Goal: Book appointment/travel/reservation

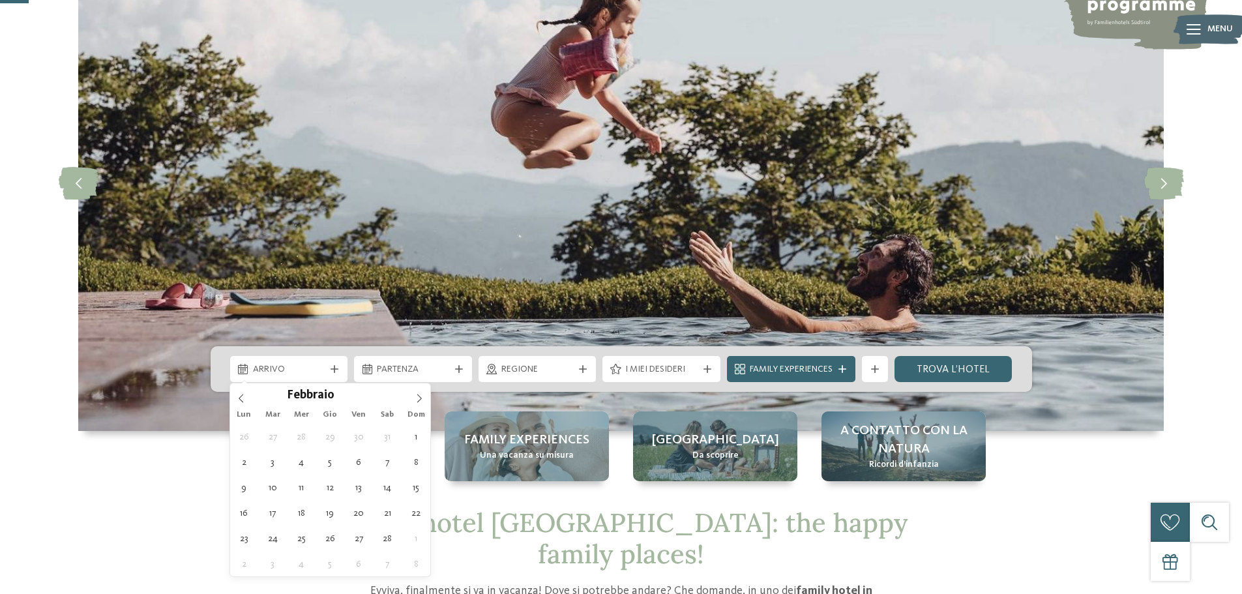
click at [418, 394] on icon at bounding box center [419, 398] width 9 height 9
click at [419, 394] on icon at bounding box center [419, 398] width 9 height 9
click at [420, 400] on icon at bounding box center [419, 398] width 5 height 8
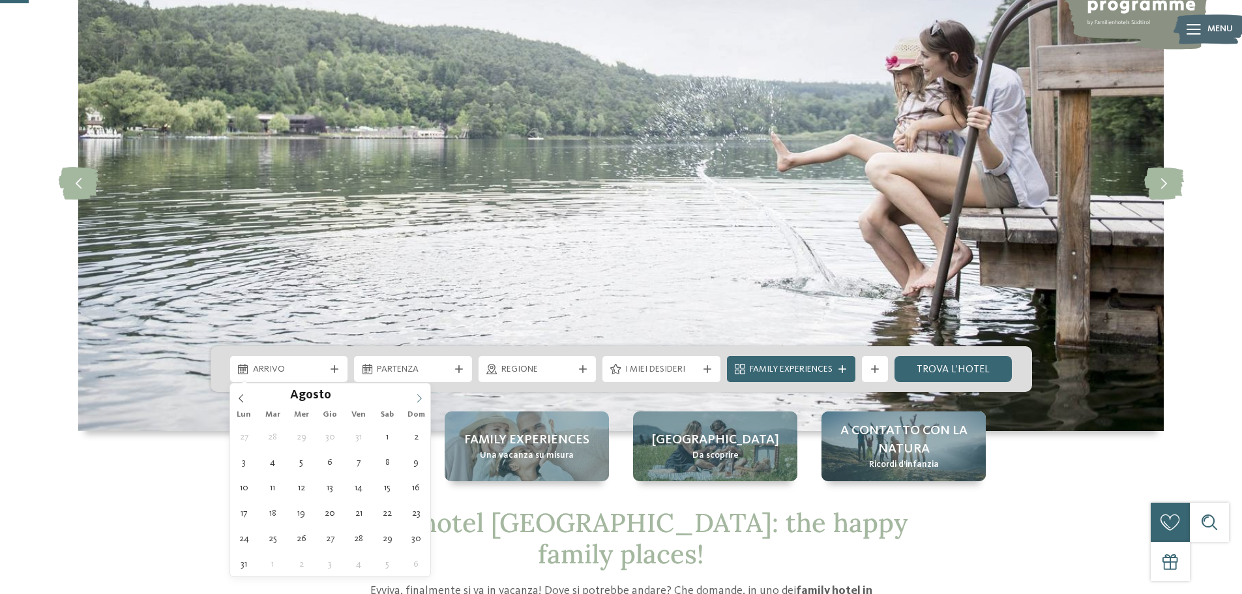
click at [420, 400] on icon at bounding box center [419, 398] width 5 height 8
click at [240, 403] on span at bounding box center [241, 394] width 22 height 22
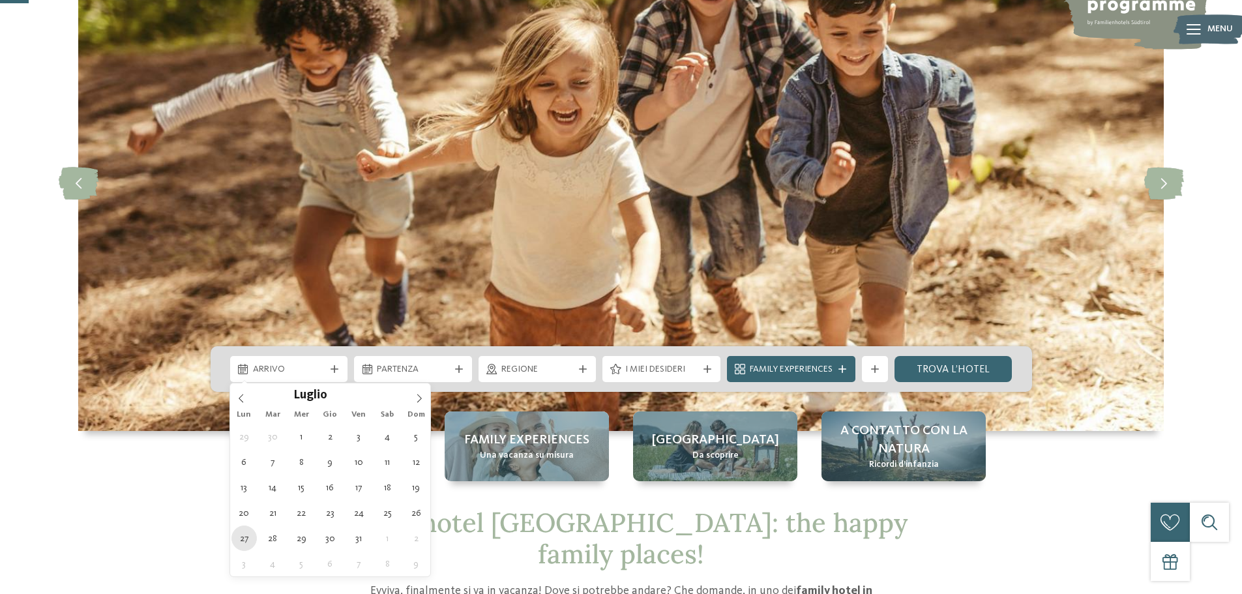
type div "27.07.2026"
type input "****"
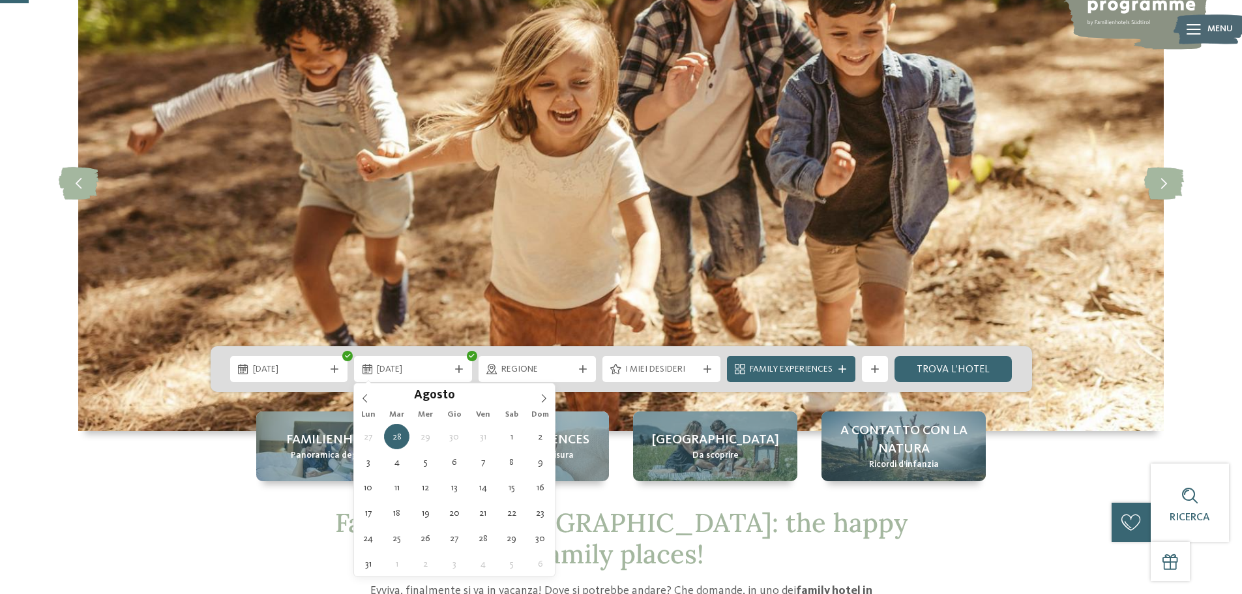
drag, startPoint x: 544, startPoint y: 401, endPoint x: 538, endPoint y: 411, distance: 12.3
click at [544, 402] on icon at bounding box center [543, 398] width 9 height 9
type div "03.08.2026"
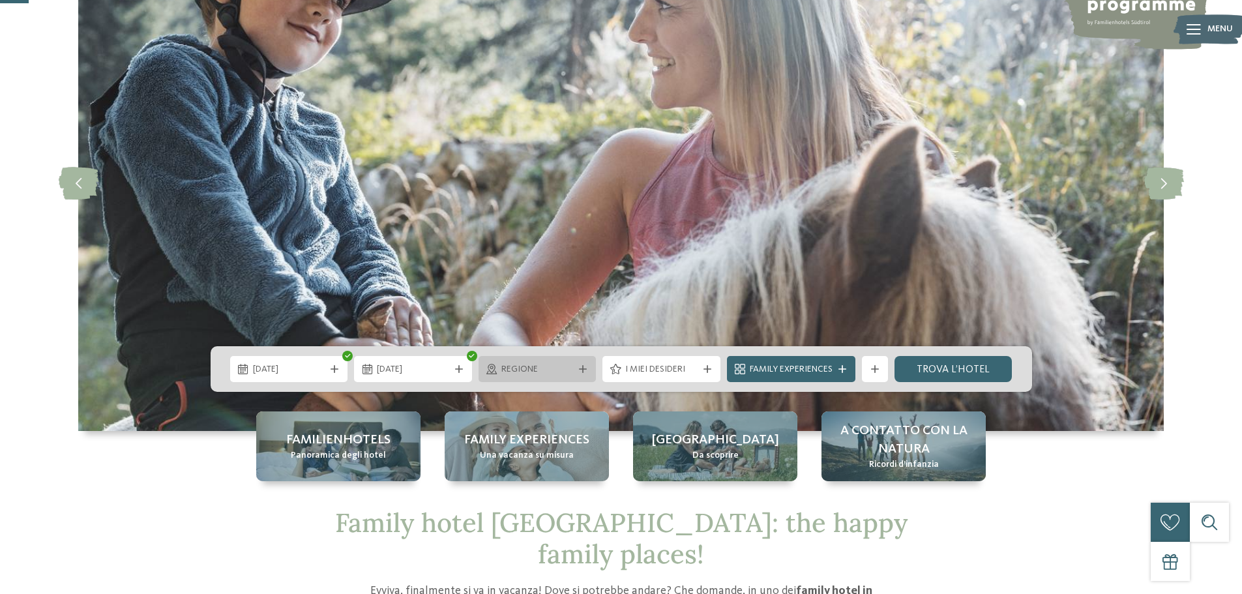
click at [585, 368] on icon at bounding box center [583, 369] width 8 height 8
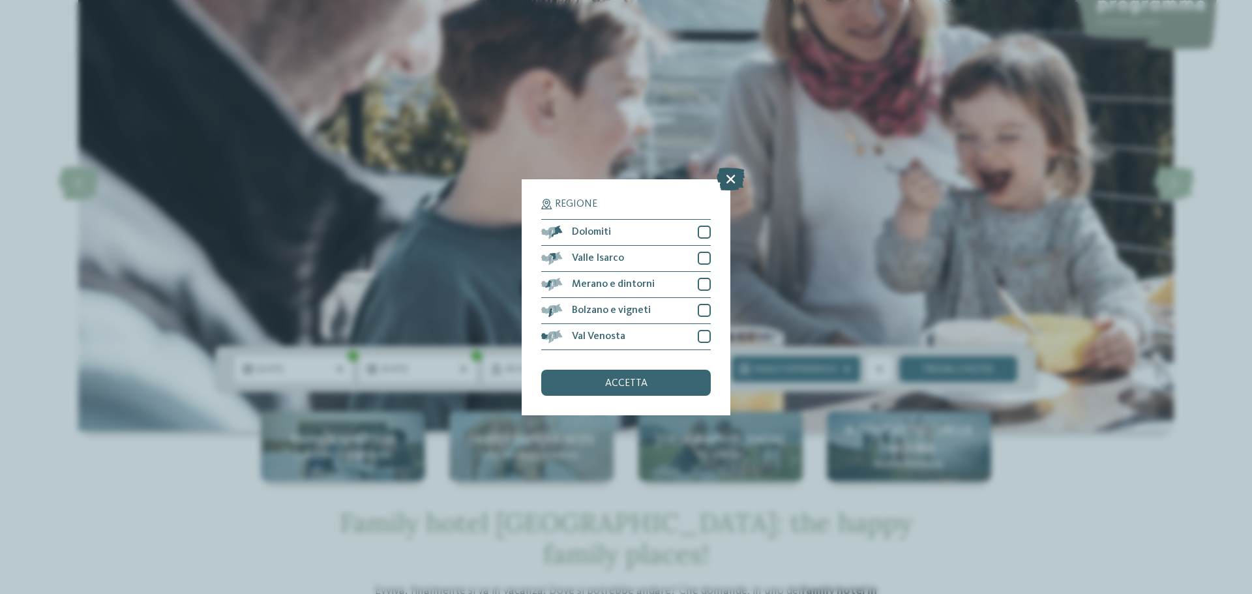
click at [736, 177] on icon at bounding box center [730, 178] width 28 height 23
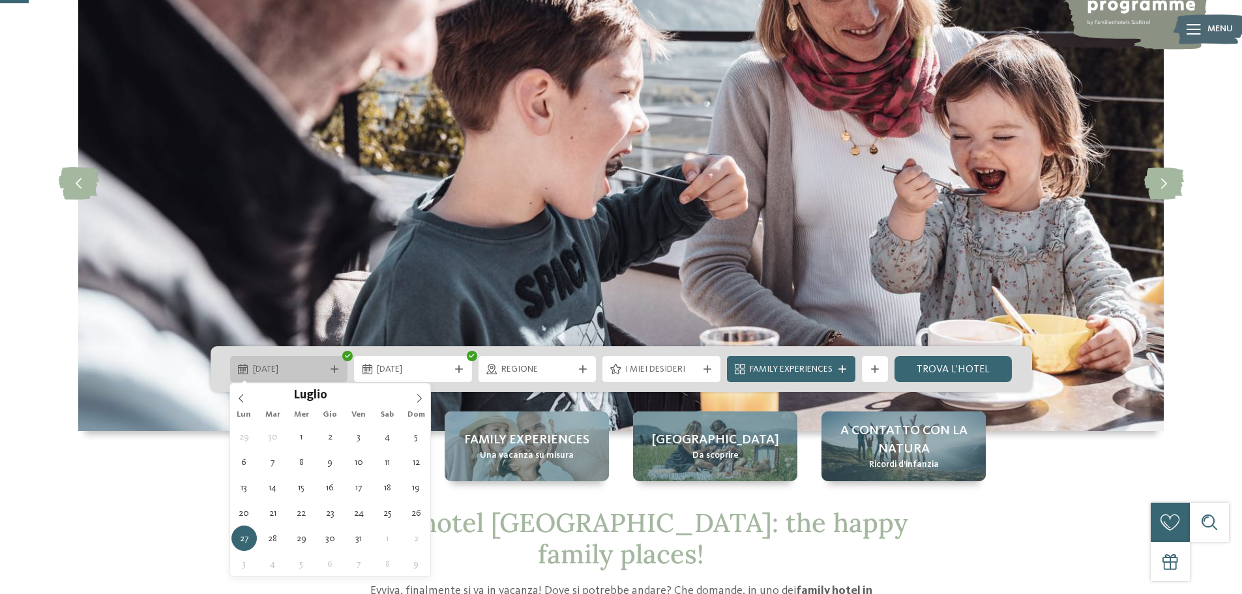
click at [335, 368] on icon at bounding box center [335, 369] width 8 height 8
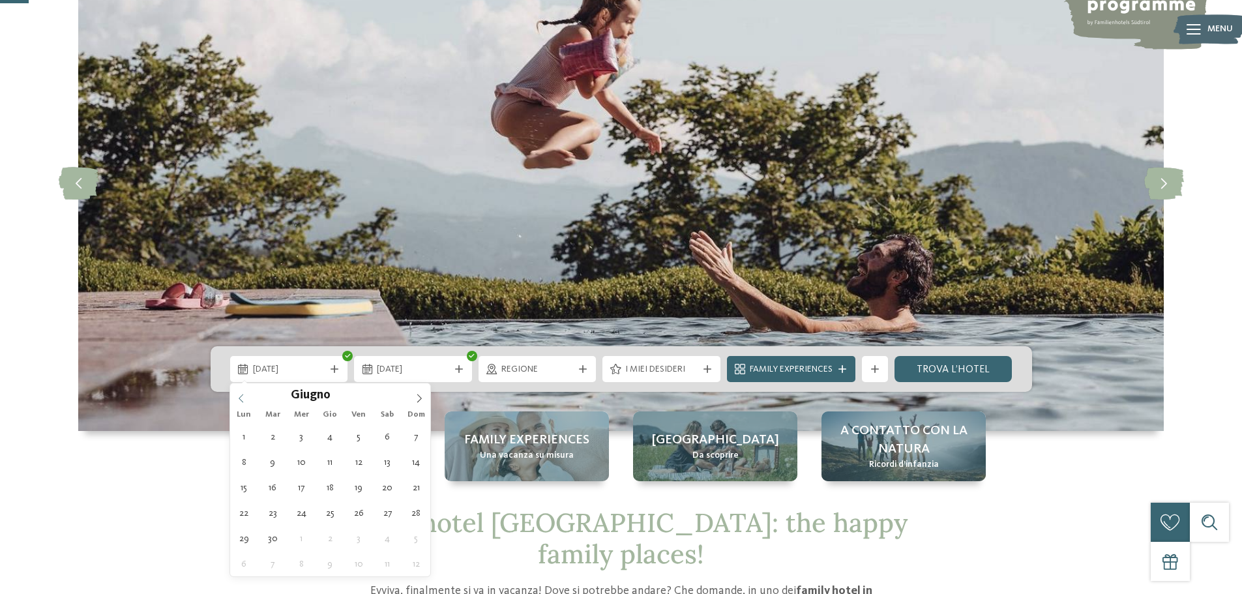
click at [238, 402] on icon at bounding box center [241, 398] width 9 height 9
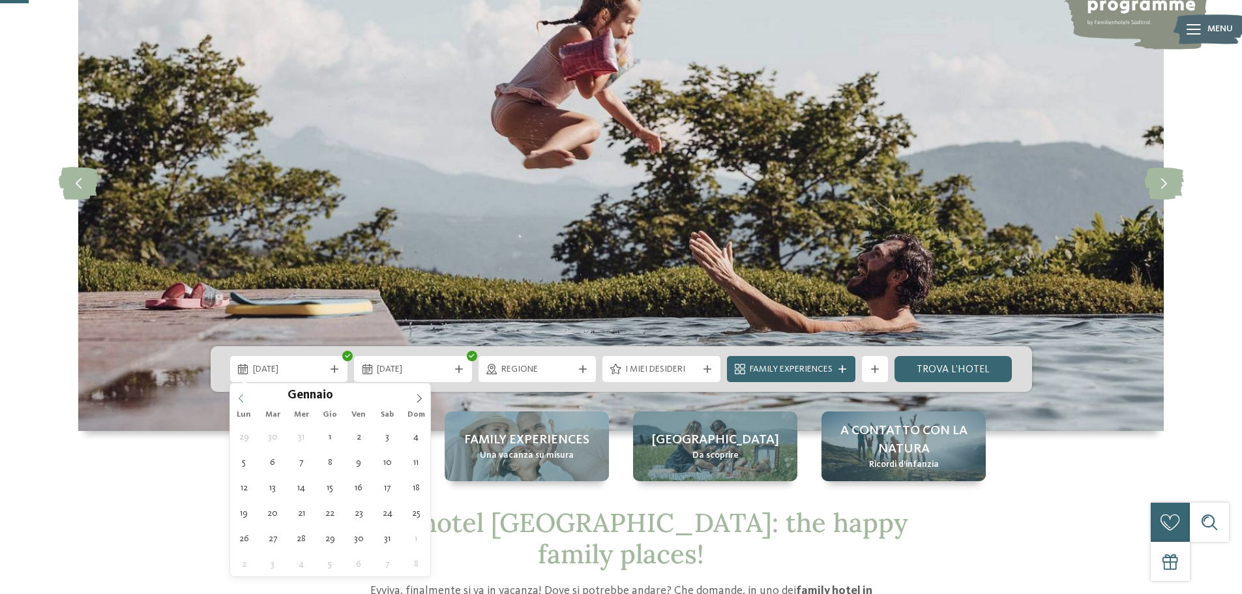
click at [239, 402] on icon at bounding box center [241, 398] width 9 height 9
type input "****"
click at [239, 402] on icon at bounding box center [241, 398] width 9 height 9
type div "31.12.2025"
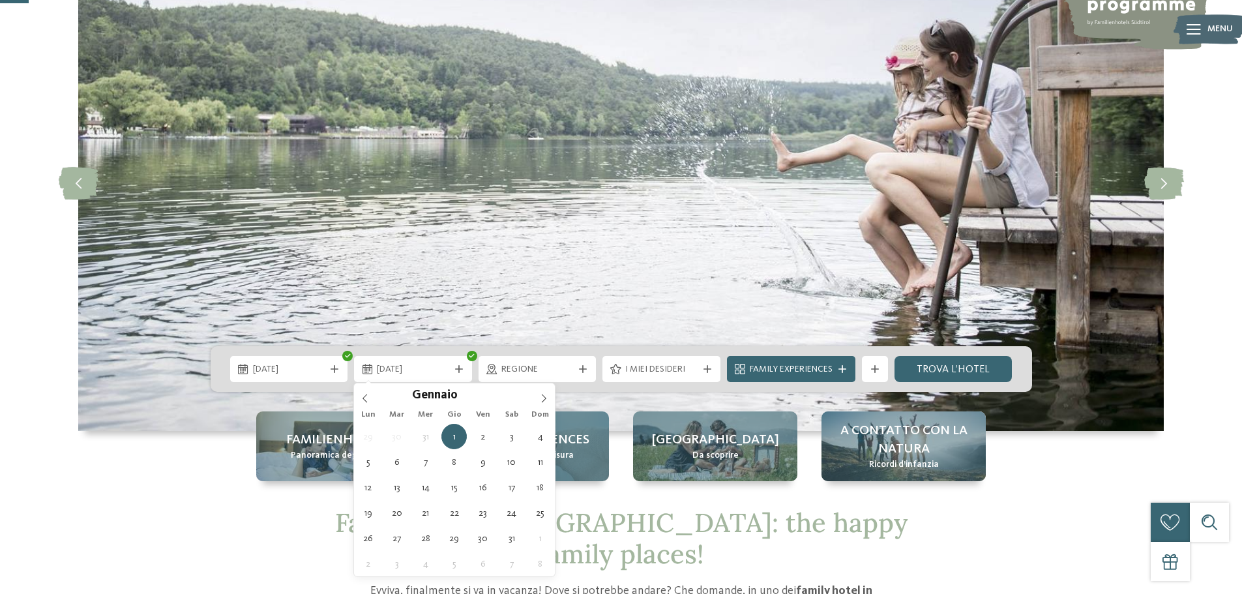
type div "02.01.2026"
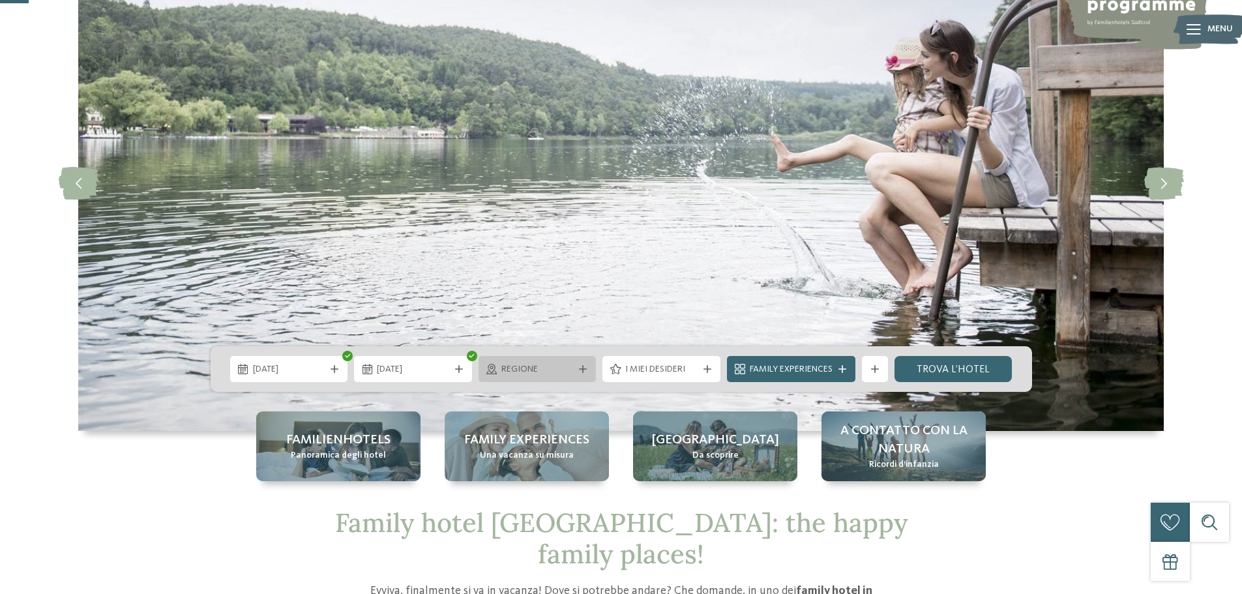
click at [582, 366] on icon at bounding box center [583, 369] width 8 height 8
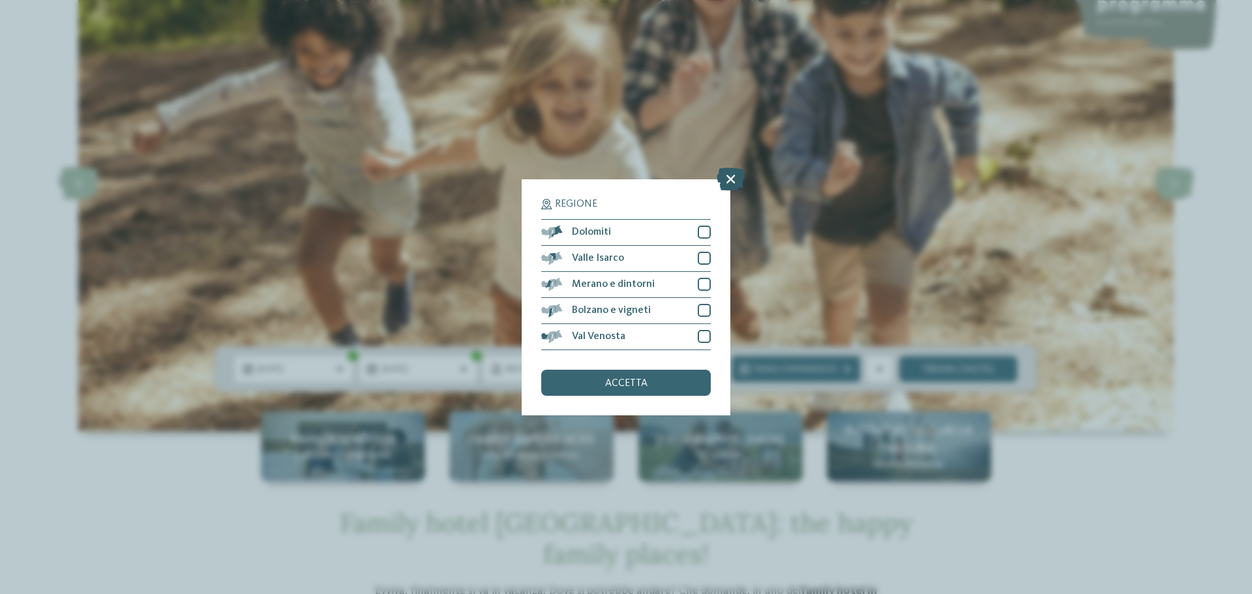
click at [728, 179] on icon at bounding box center [730, 178] width 28 height 23
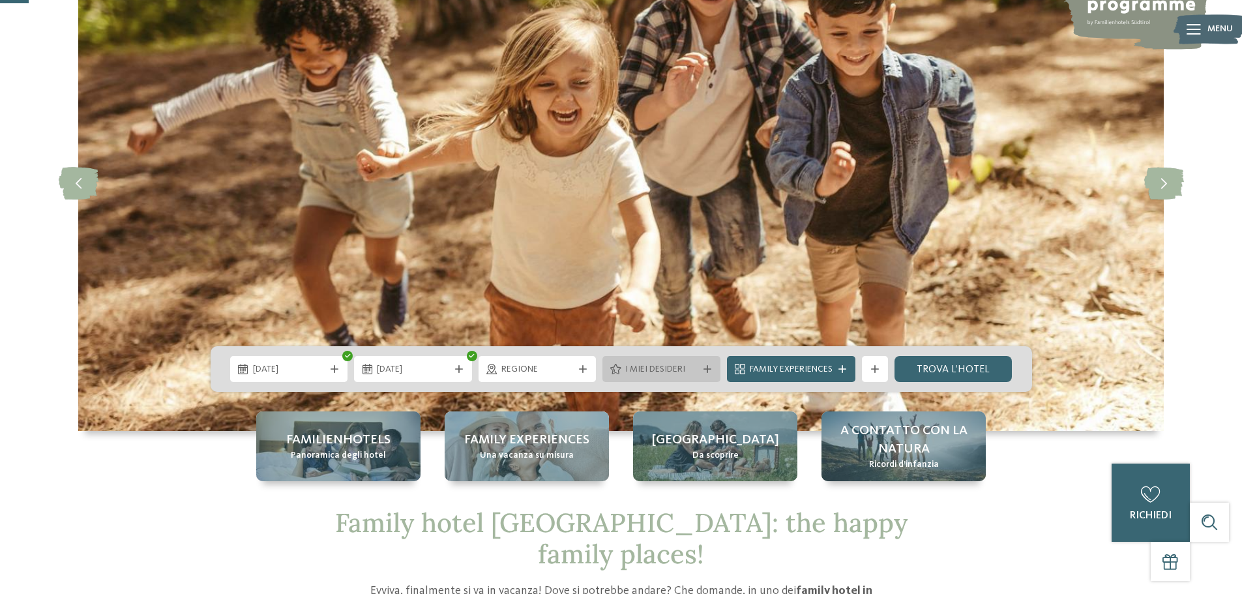
click at [703, 365] on icon at bounding box center [707, 369] width 8 height 8
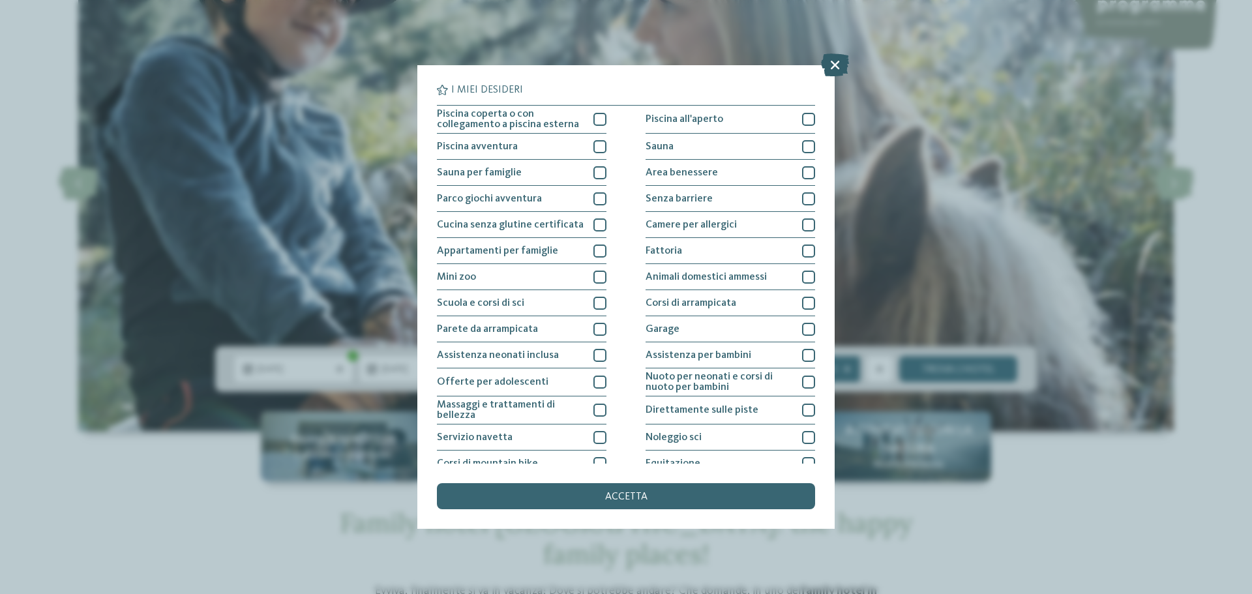
click at [839, 63] on icon at bounding box center [835, 64] width 28 height 23
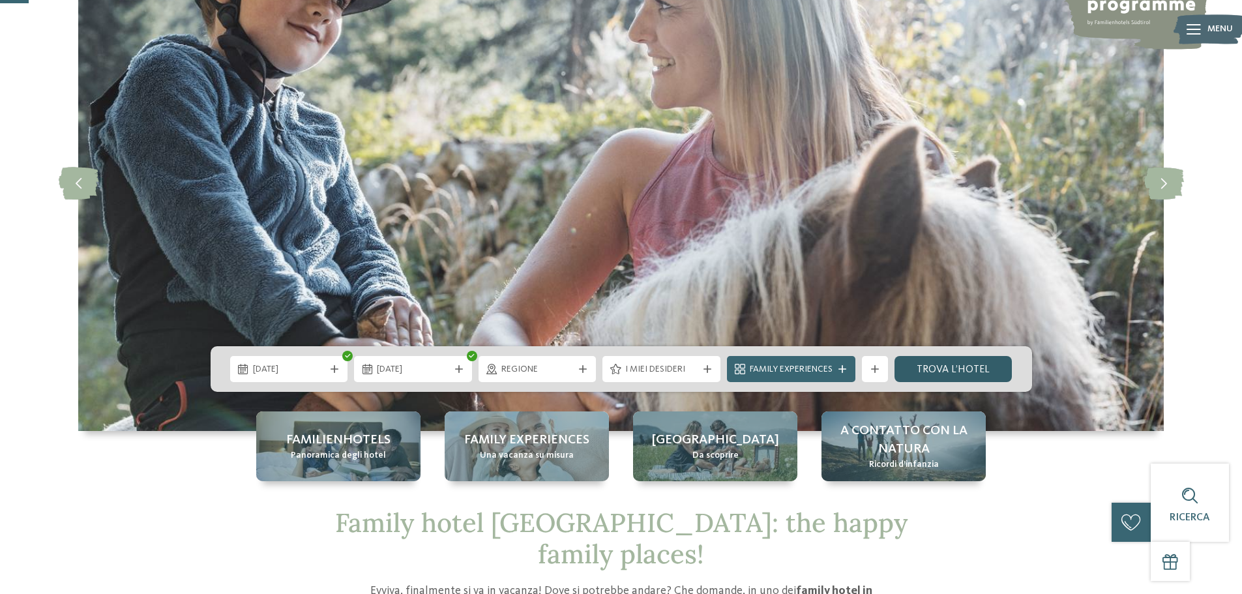
click at [934, 367] on link "trova l’hotel" at bounding box center [953, 369] width 118 height 26
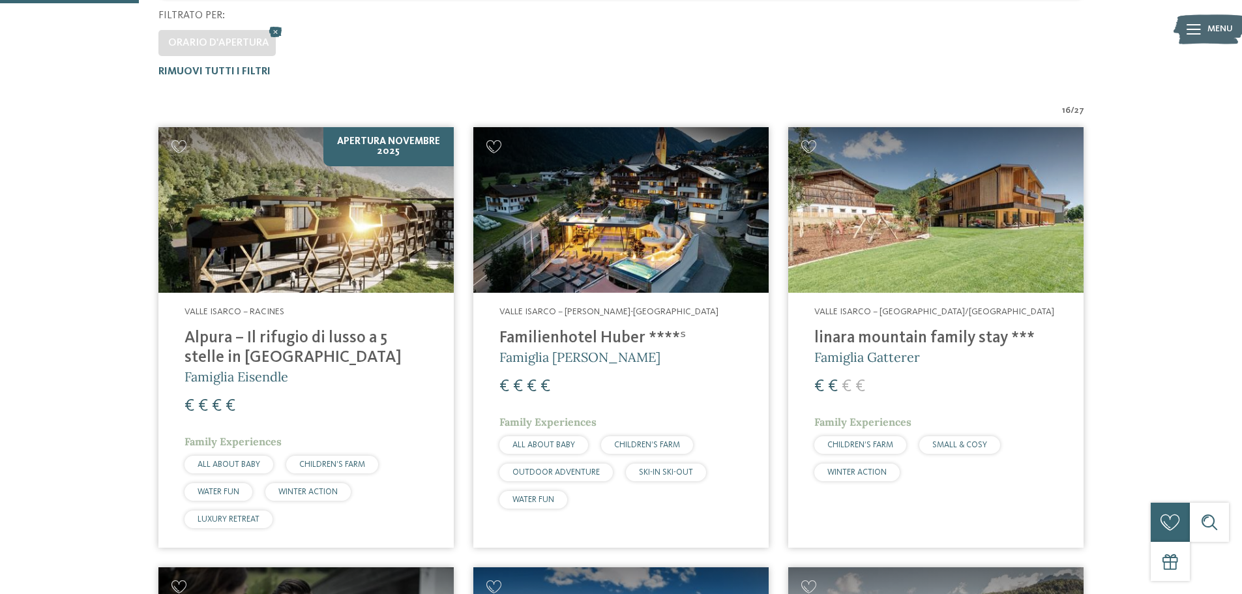
scroll to position [362, 0]
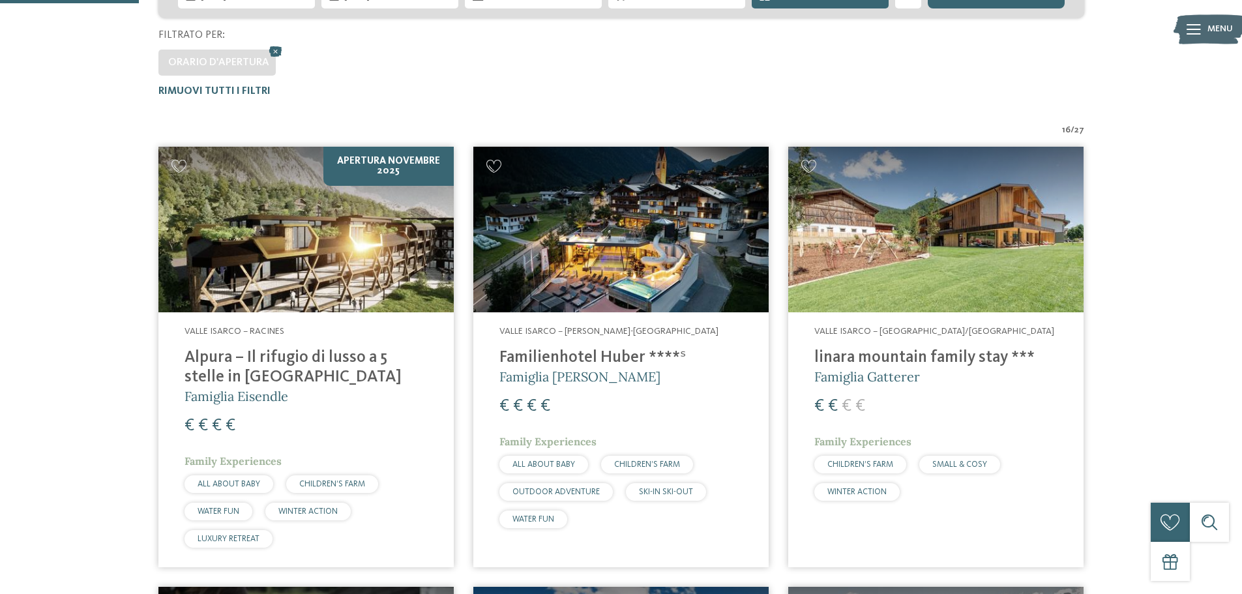
click at [938, 350] on h4 "linara mountain family stay ***" at bounding box center [935, 358] width 243 height 20
